Goal: Task Accomplishment & Management: Complete application form

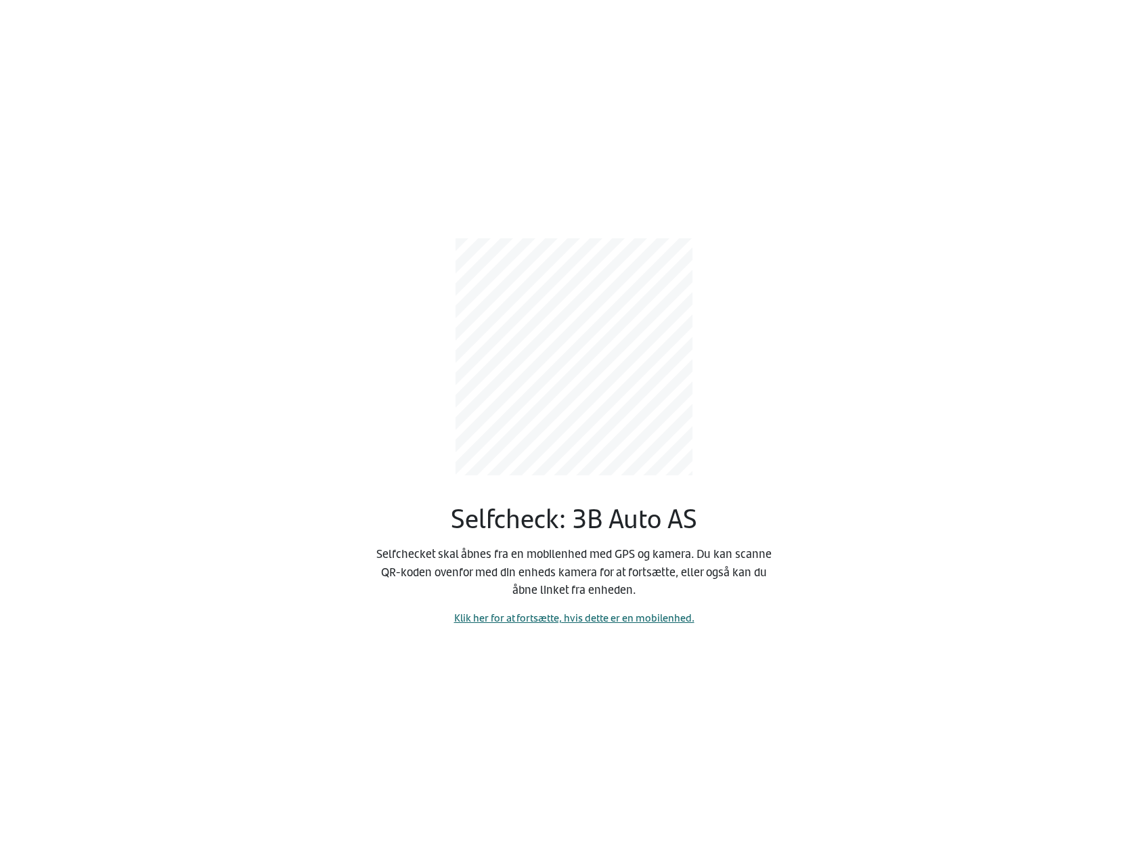
click at [536, 620] on link "Klik her for at fortsætte, hvis dette er en mobilenhed." at bounding box center [574, 617] width 240 height 16
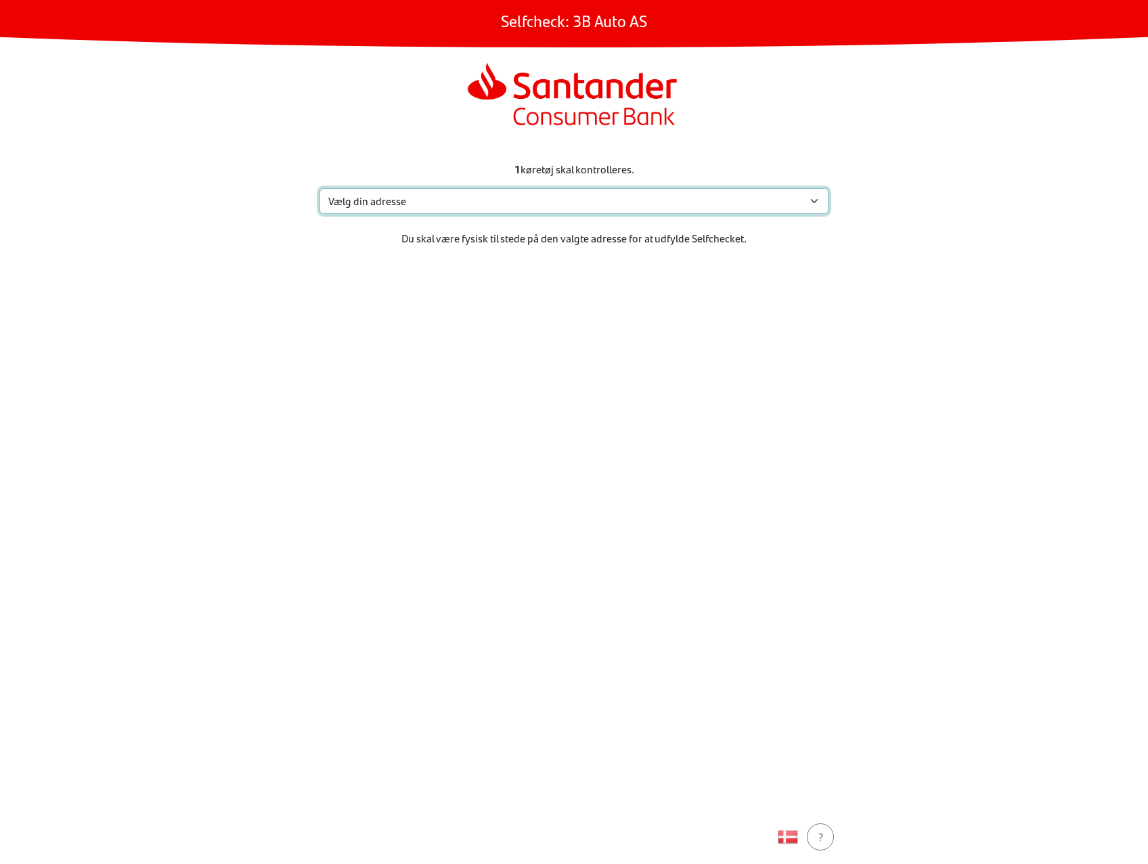
click at [558, 195] on select "Vælg din adresse [STREET_ADDRESS] Furland ved [GEOGRAPHIC_DATA], 6390 VESTNES M…" at bounding box center [573, 201] width 509 height 26
select select "3303"
click at [319, 188] on select "Vælg din adresse [STREET_ADDRESS] Furland ved [GEOGRAPHIC_DATA], 6390 VESTNES M…" at bounding box center [573, 201] width 509 height 26
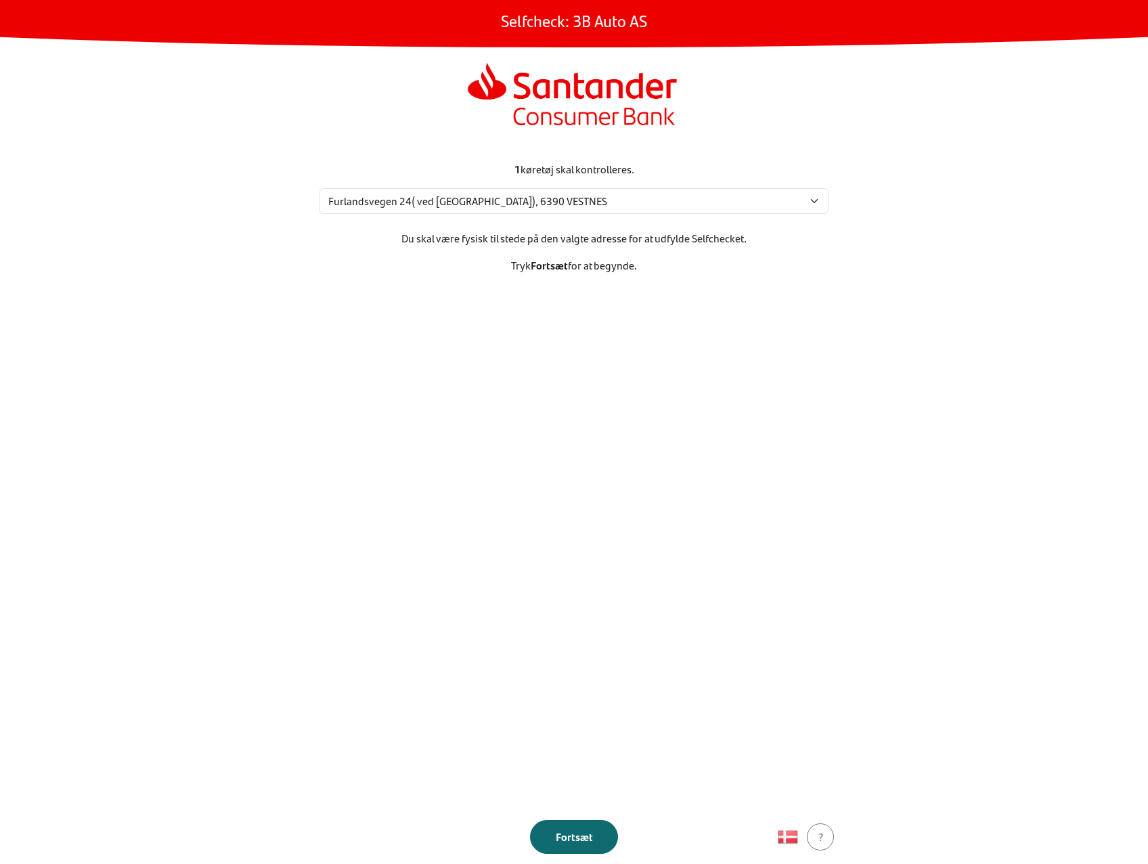
click at [571, 837] on div "Fortsæt" at bounding box center [574, 836] width 60 height 16
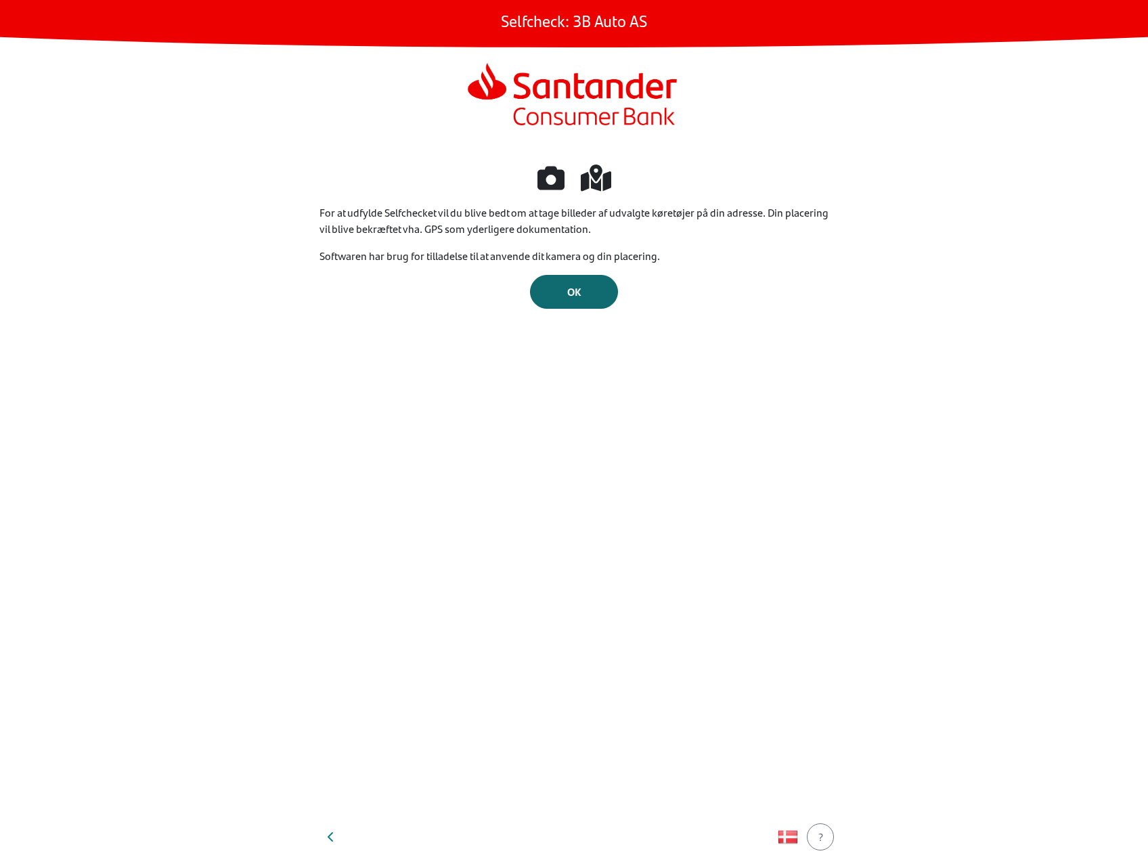
click at [586, 281] on button "OK" at bounding box center [574, 292] width 88 height 34
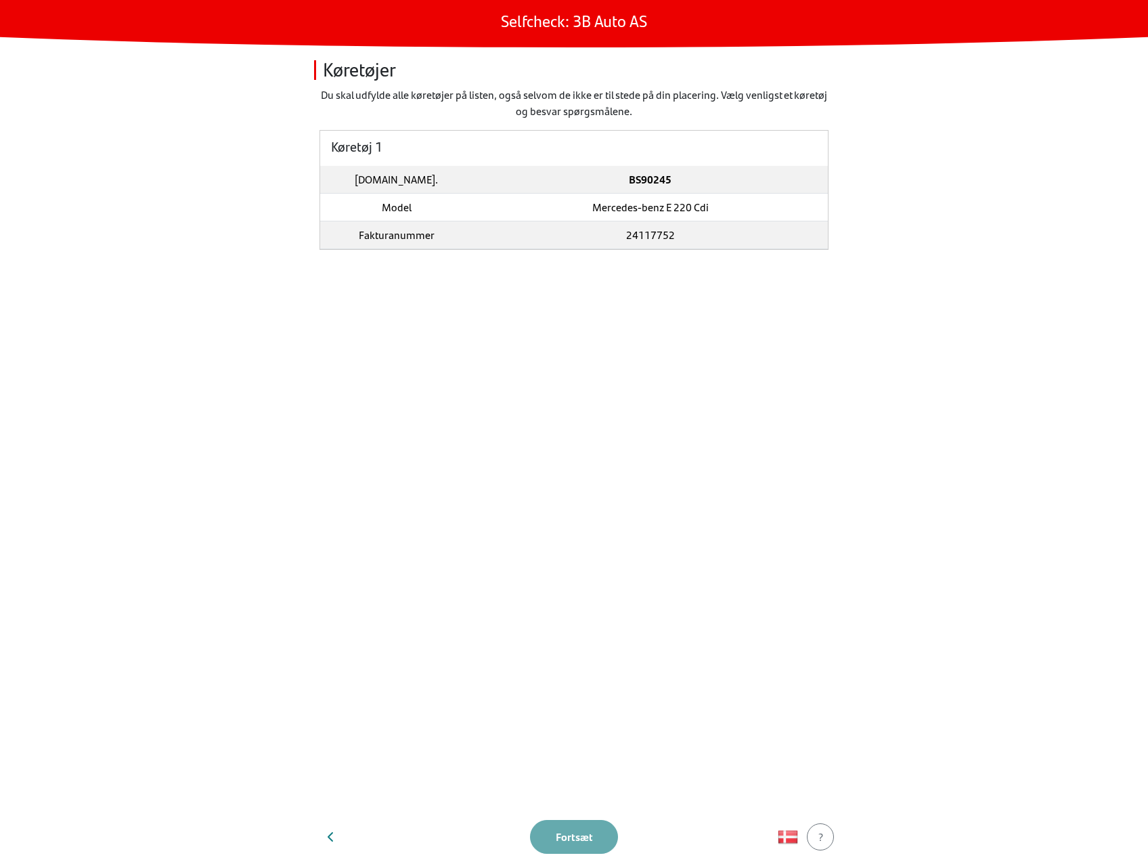
click at [656, 198] on td "Mercedes-benz E 220 Cdi" at bounding box center [649, 208] width 355 height 28
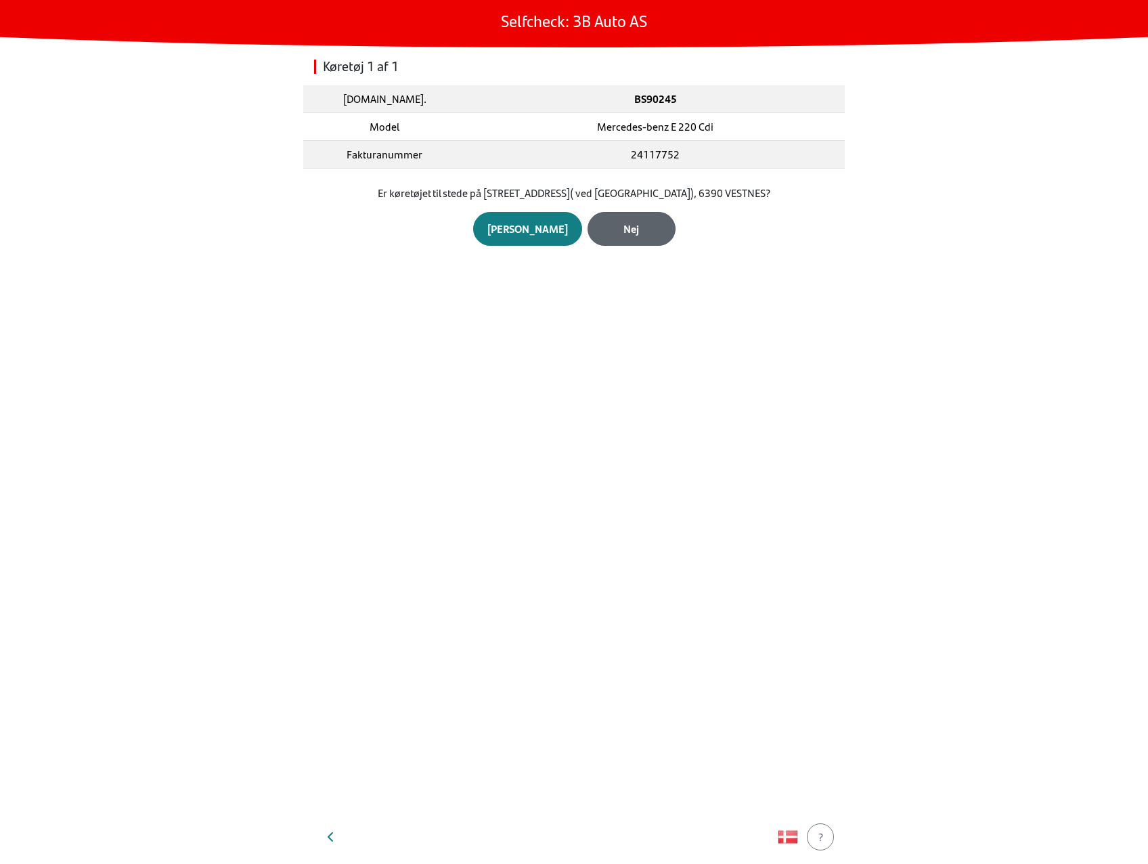
click at [634, 219] on button "Nej" at bounding box center [632, 229] width 88 height 34
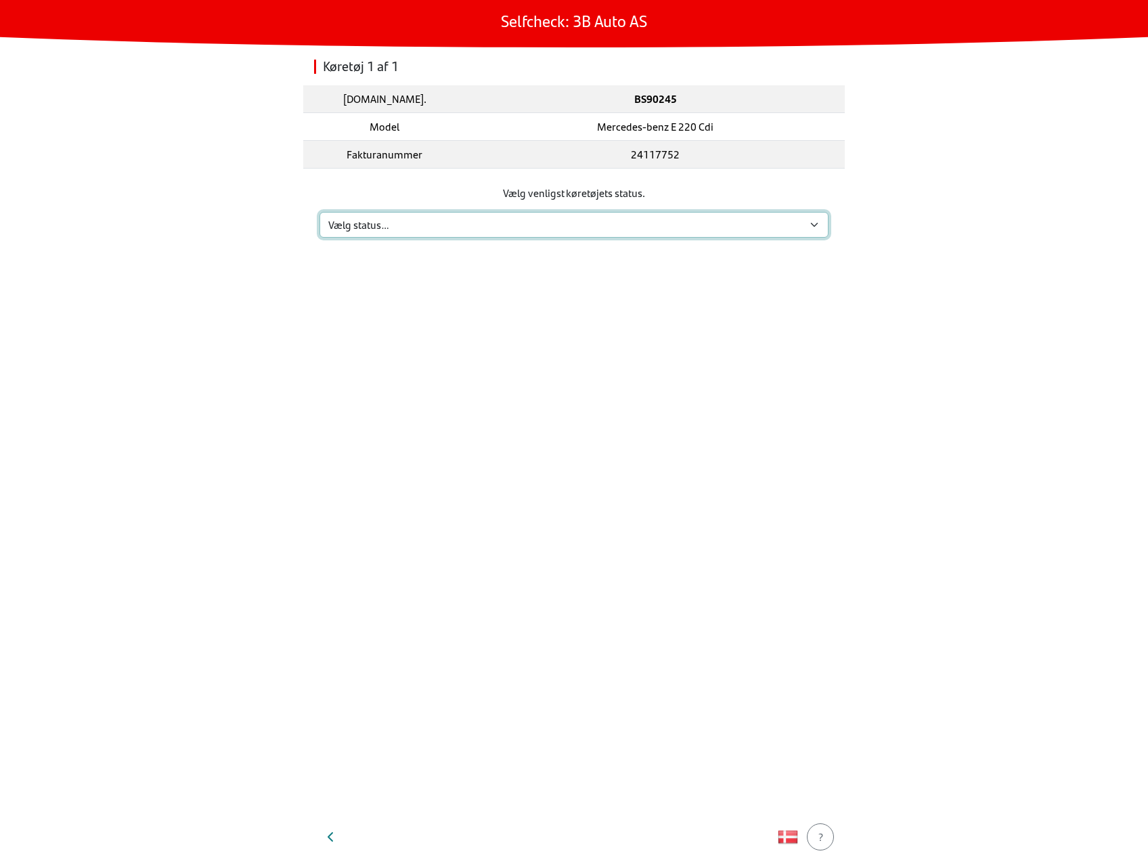
click at [634, 219] on select "Vælg status… Vedligeholdelse Solgt og leveret Ikke modtaget På prøvetur Mangler" at bounding box center [573, 225] width 509 height 26
select select "3"
click at [319, 212] on select "Vælg status… Vedligeholdelse Solgt og leveret Ikke modtaget På prøvetur Mangler" at bounding box center [573, 225] width 509 height 26
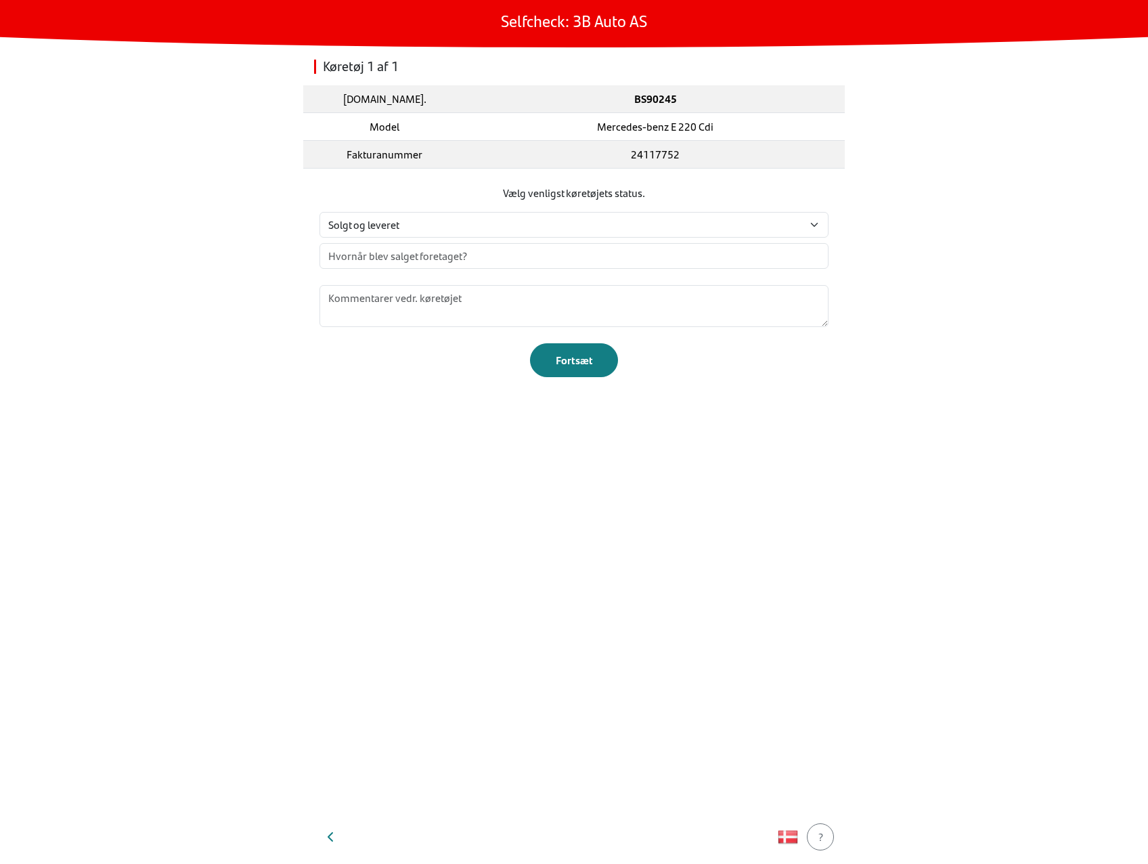
click at [600, 269] on div "x [DATE] - [DATE] 2020 2021 2022 2023 2024 2025 2026 2027 2028 2029 [DATE] Feb …" at bounding box center [573, 261] width 509 height 37
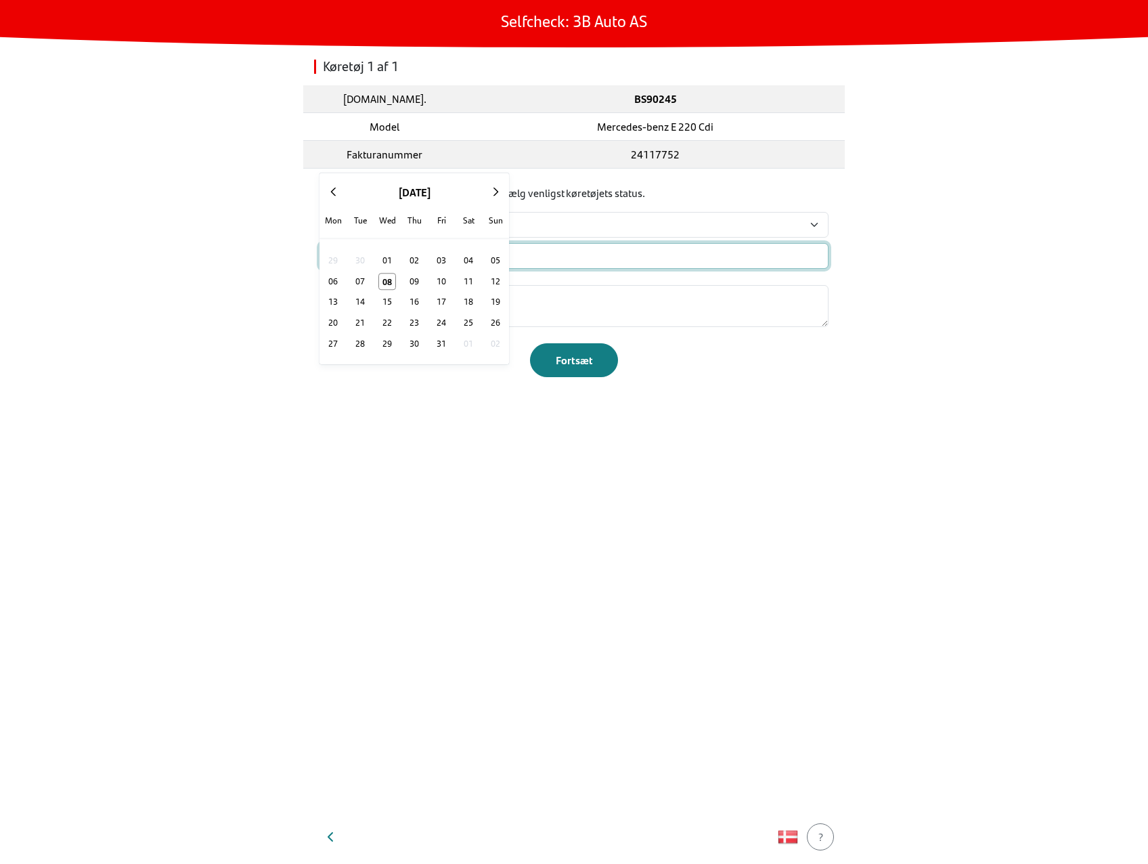
click at [611, 252] on input "text" at bounding box center [573, 256] width 509 height 26
click at [389, 268] on button "01" at bounding box center [387, 260] width 27 height 21
type input "[DATE]"
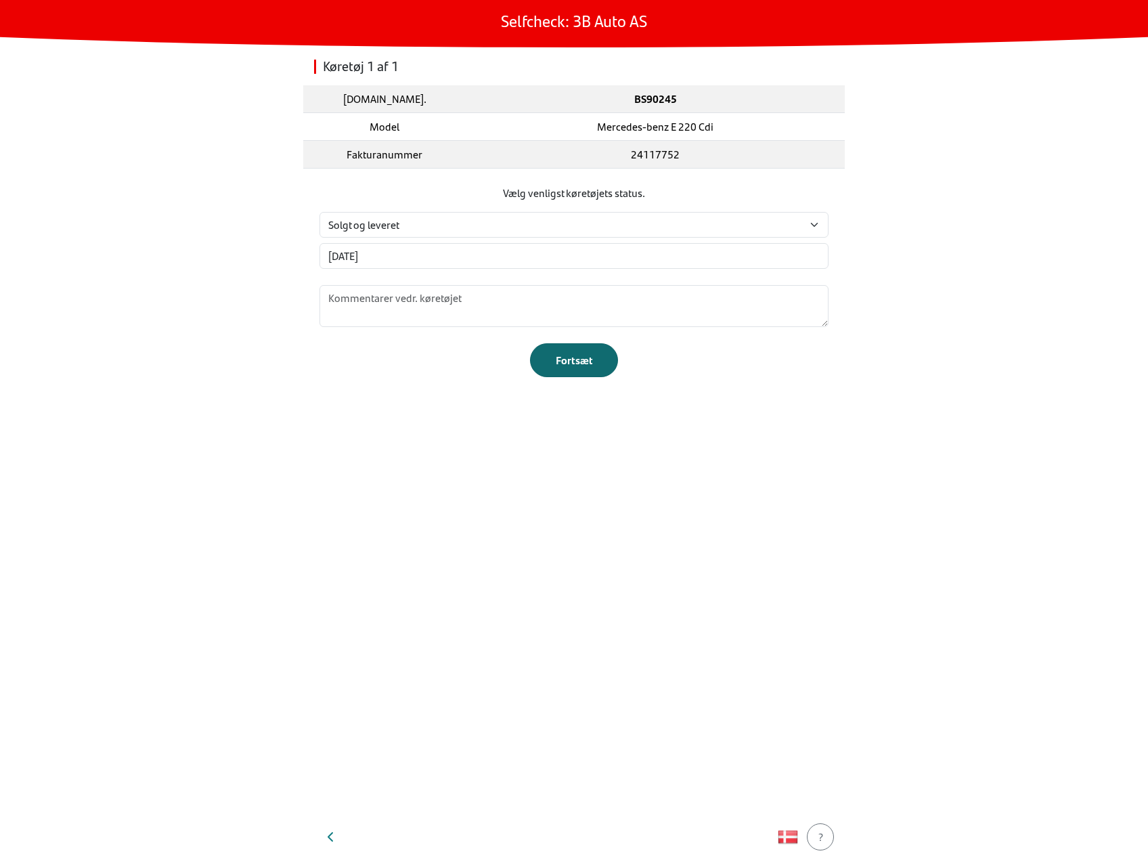
click at [556, 346] on button "Fortsæt" at bounding box center [574, 360] width 88 height 34
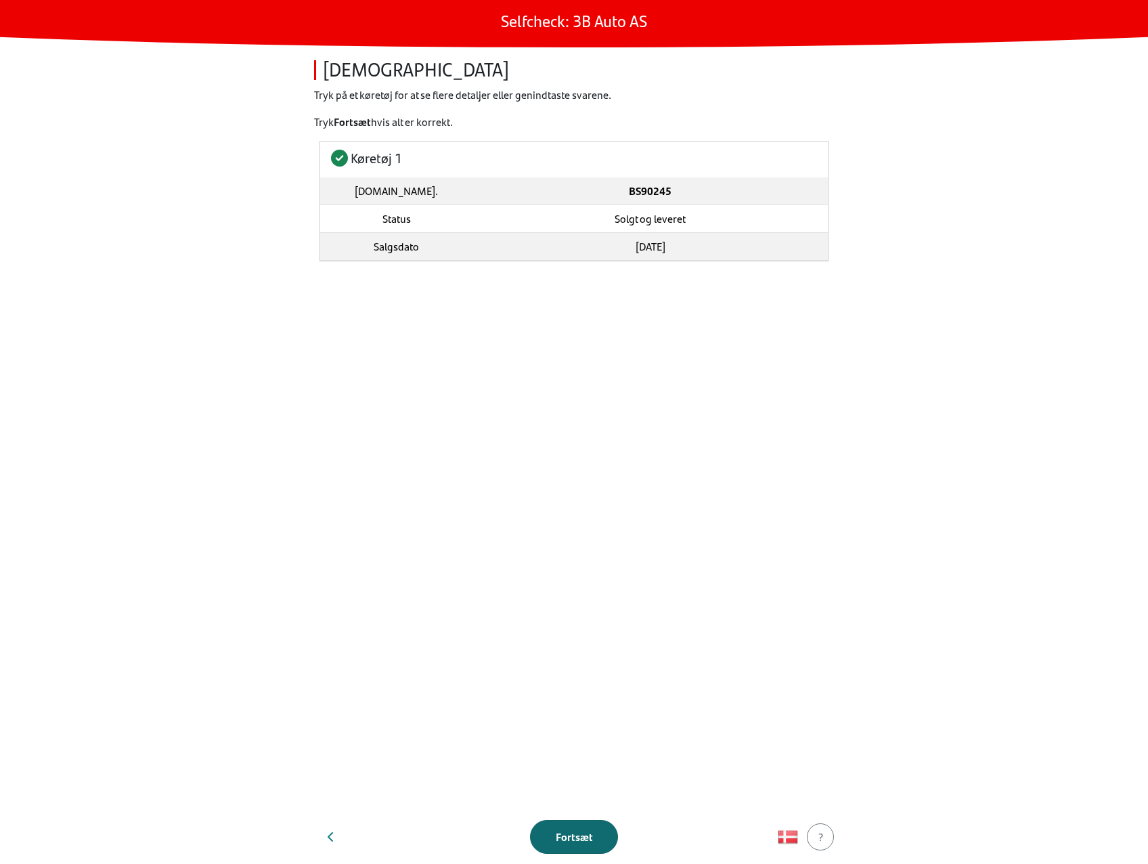
click at [565, 839] on div "Fortsæt" at bounding box center [574, 836] width 60 height 16
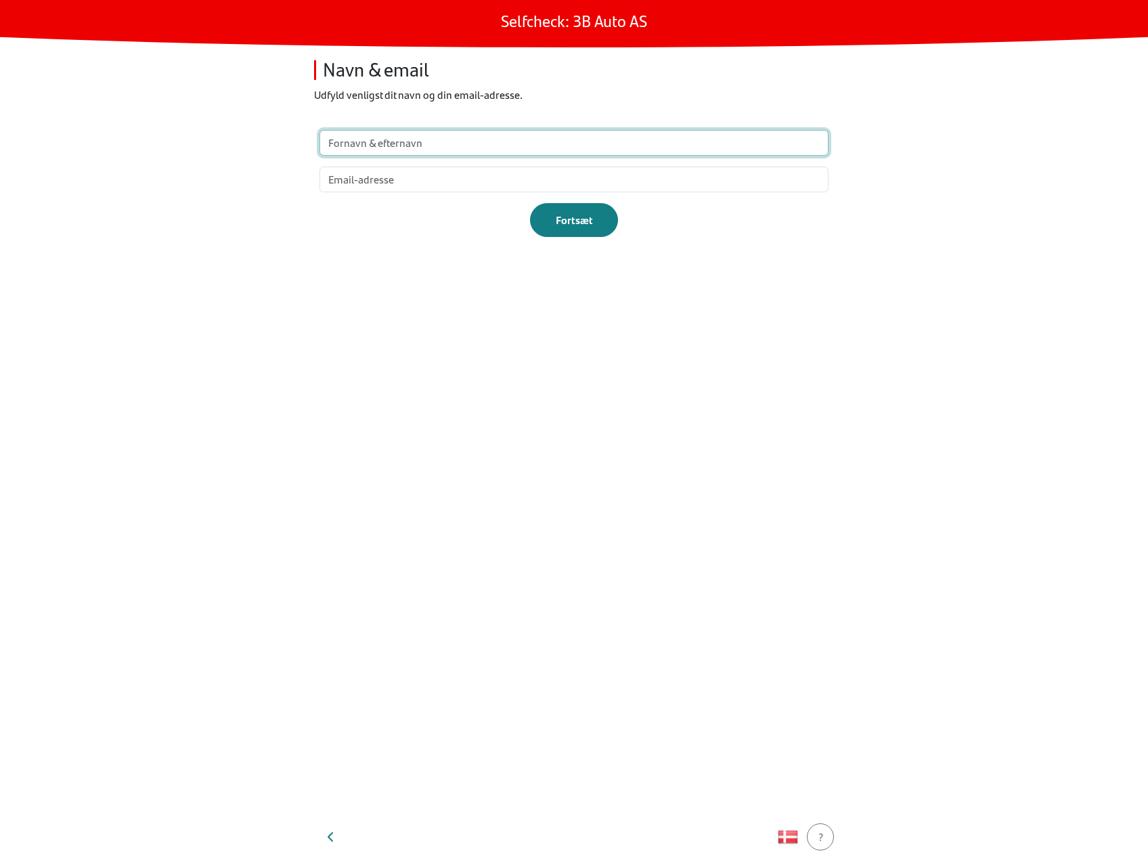
click at [485, 145] on input "text" at bounding box center [573, 143] width 509 height 26
type input "test"
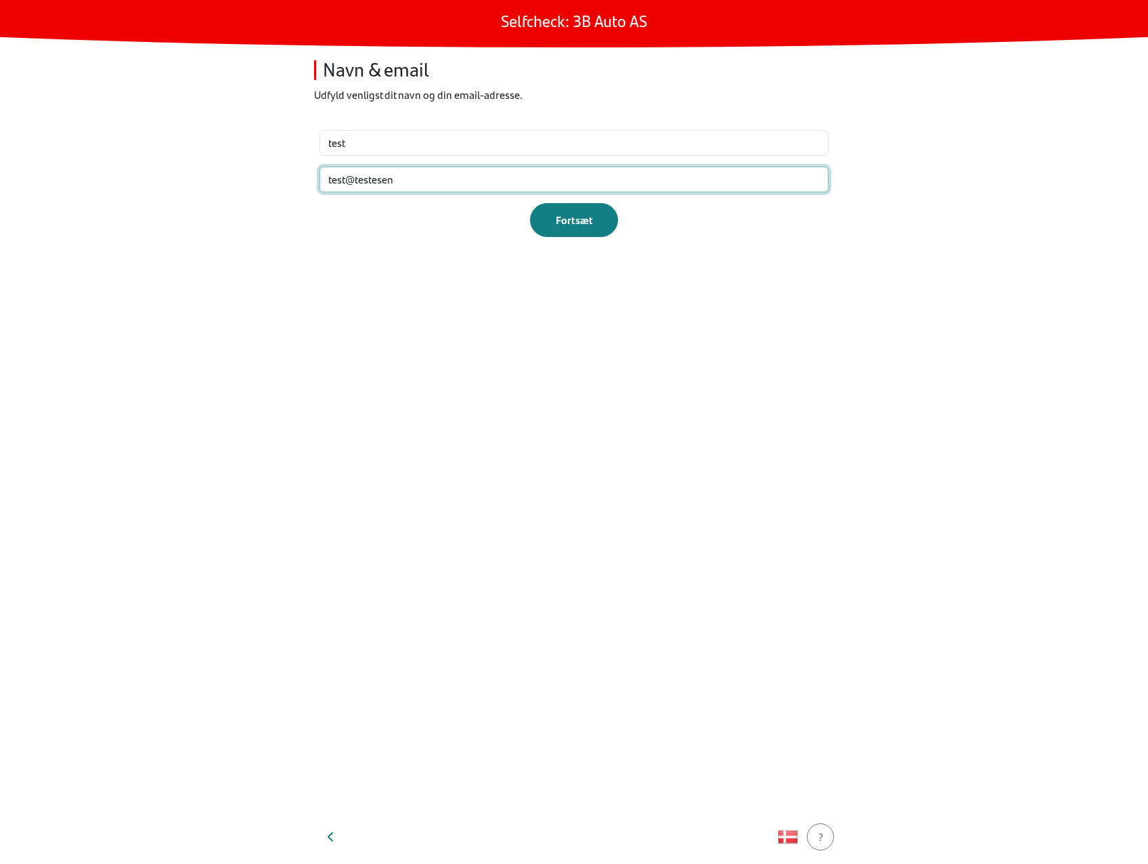
type input "test@testesen"
type input "[EMAIL_ADDRESS][DOMAIN_NAME]"
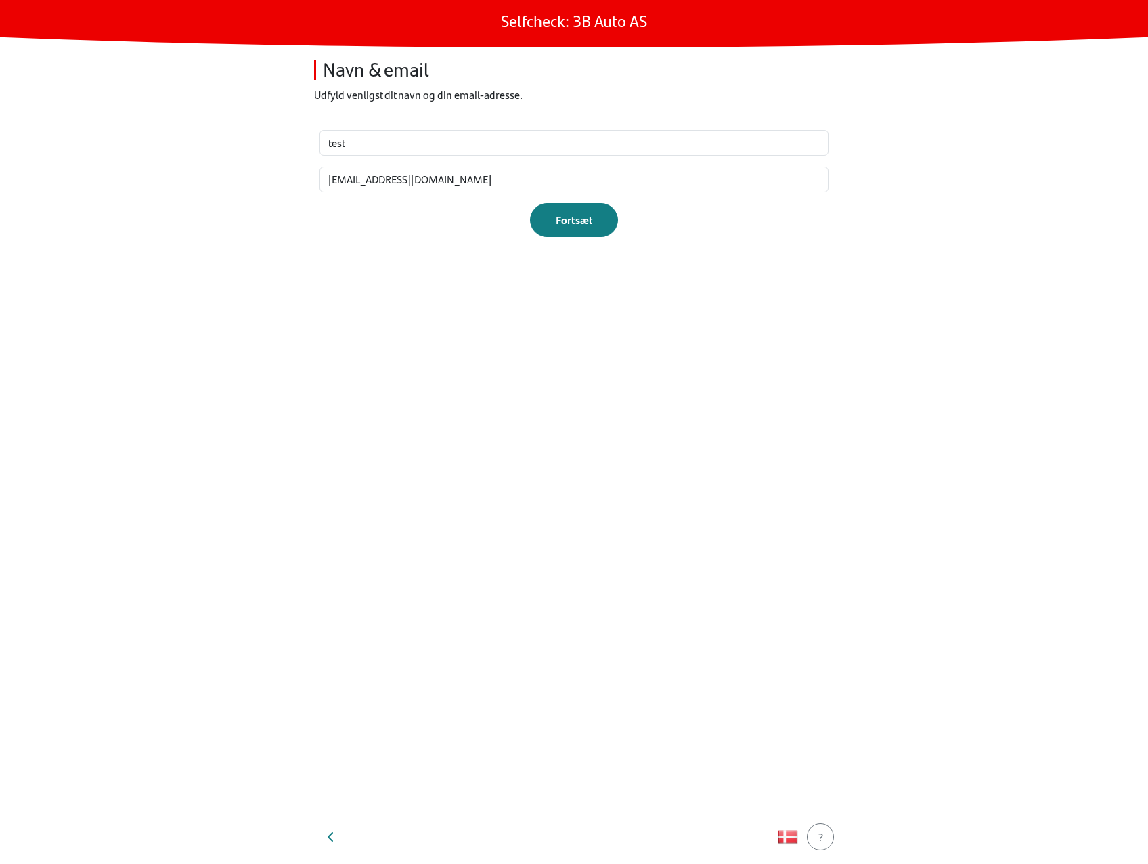
click button "Fortsæt" at bounding box center [574, 220] width 88 height 34
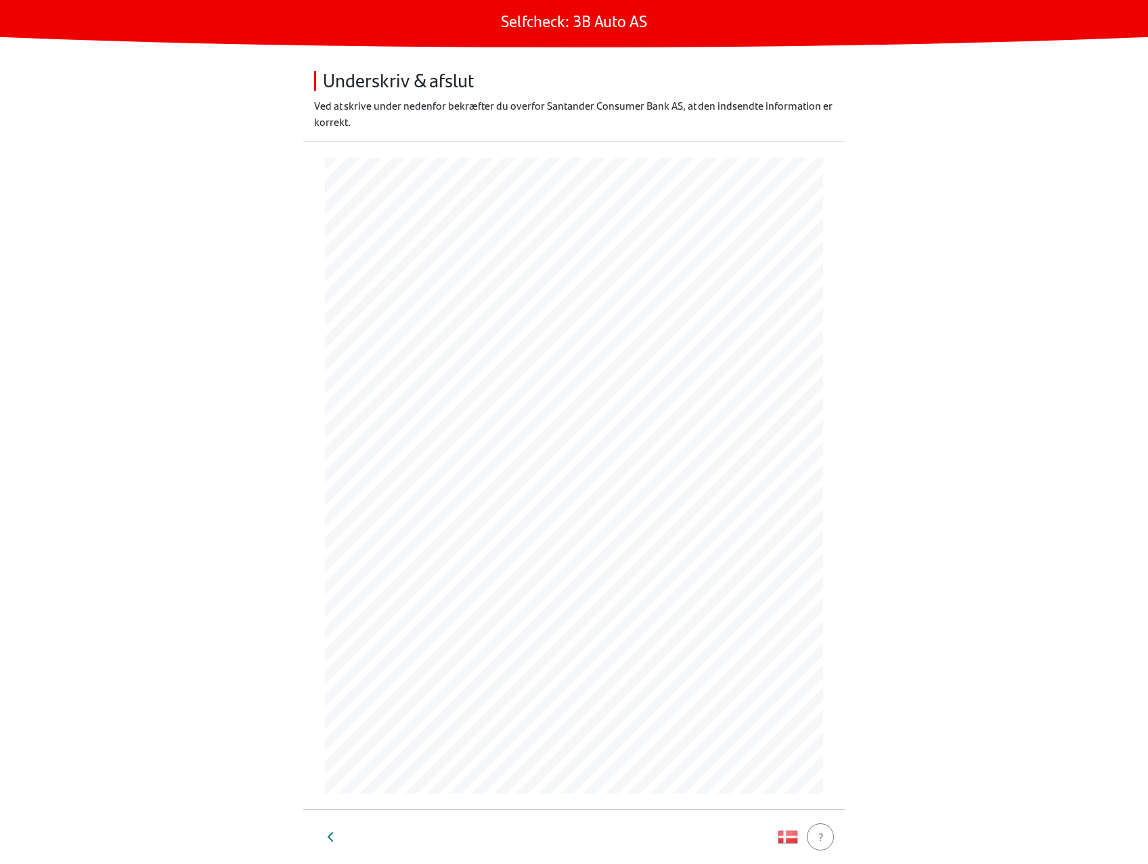
click at [244, 730] on main "Selfcheck: 3B Auto AS Underskriv & afslut Ved at skrive under nedenfor bekræfte…" at bounding box center [574, 432] width 1148 height 864
click at [567, 833] on div "Afslut Selfcheck" at bounding box center [574, 836] width 76 height 16
